Goal: Transaction & Acquisition: Book appointment/travel/reservation

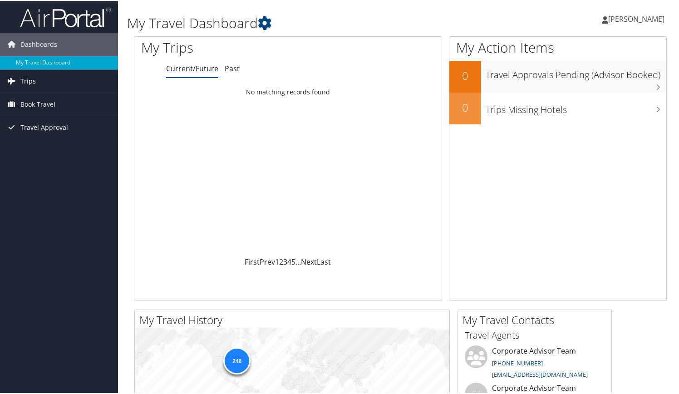
click at [28, 83] on span "Trips" at bounding box center [27, 80] width 15 height 23
click at [30, 80] on span "Trips" at bounding box center [27, 80] width 15 height 23
click at [46, 144] on span "Book Travel" at bounding box center [37, 144] width 35 height 23
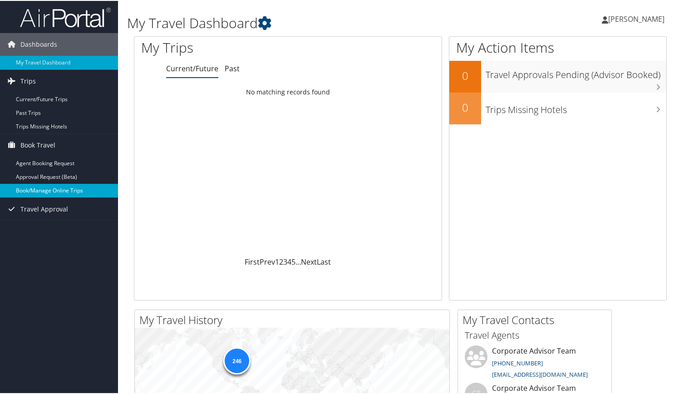
click at [64, 191] on link "Book/Manage Online Trips" at bounding box center [59, 190] width 118 height 14
